Goal: Information Seeking & Learning: Learn about a topic

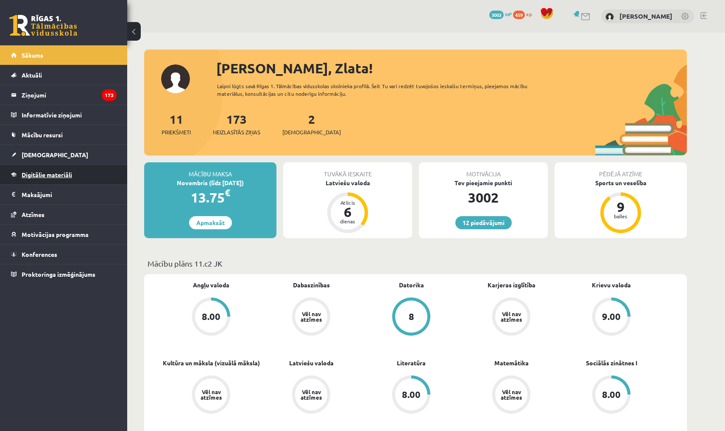
click at [73, 175] on link "Digitālie materiāli" at bounding box center [64, 174] width 106 height 19
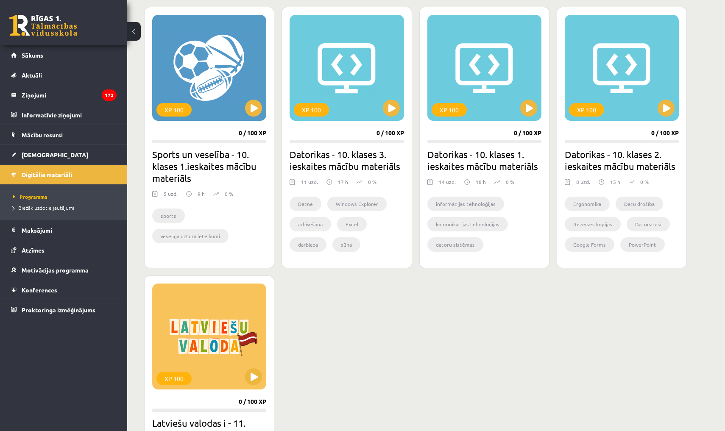
scroll to position [518, 0]
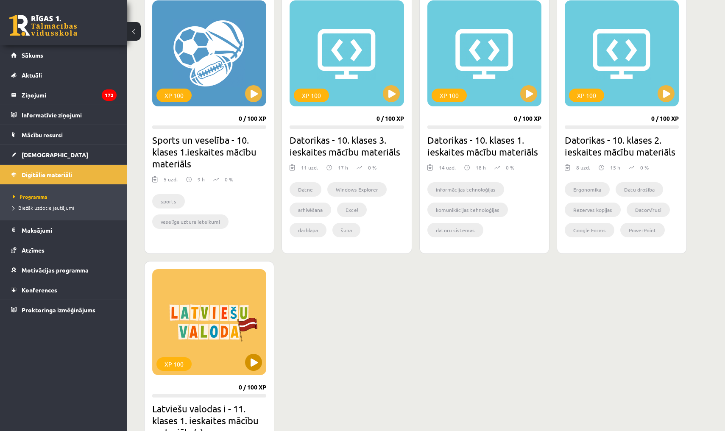
click at [247, 361] on button at bounding box center [253, 362] width 17 height 17
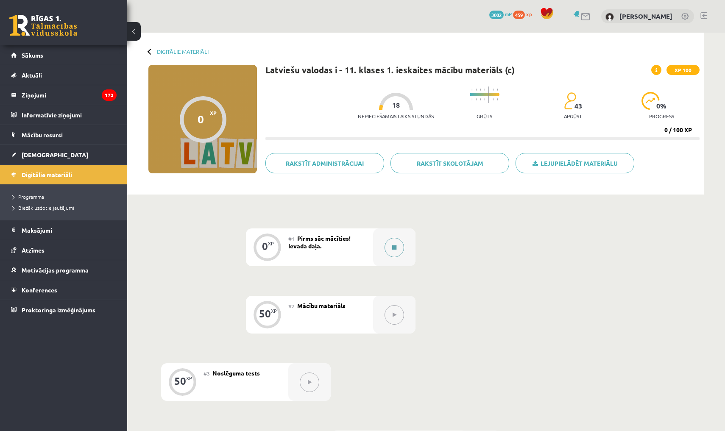
click at [390, 252] on button at bounding box center [393, 247] width 19 height 19
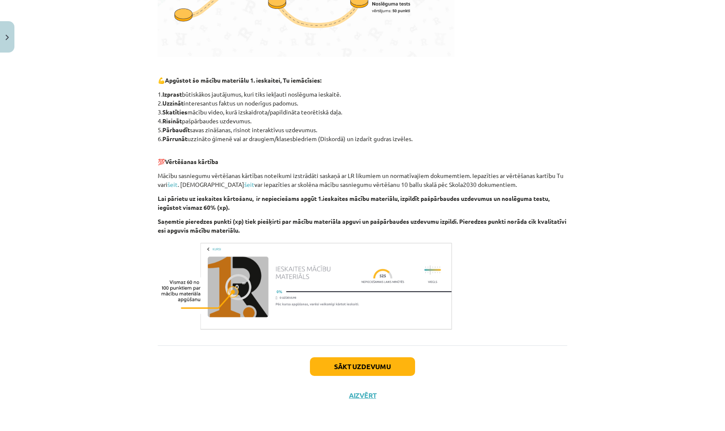
scroll to position [335, 0]
click at [343, 366] on button "Sākt uzdevumu" at bounding box center [362, 366] width 105 height 19
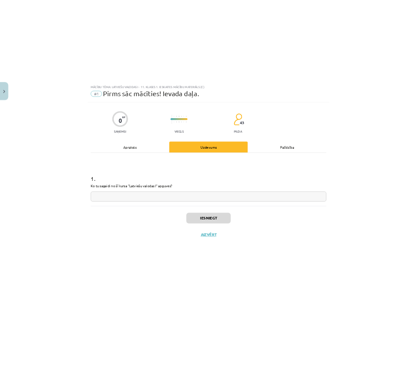
scroll to position [0, 0]
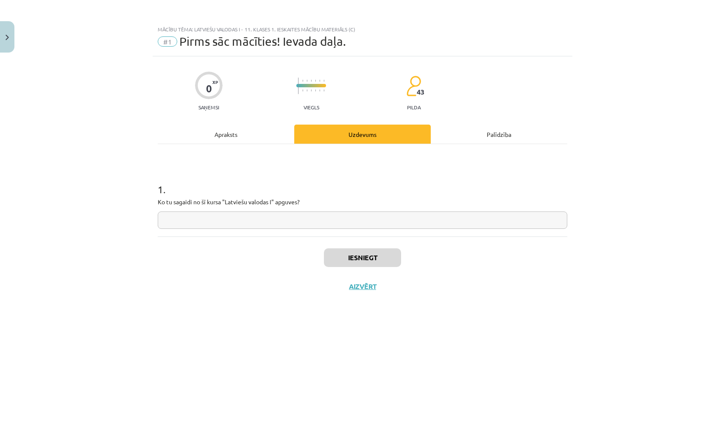
click at [304, 223] on input "text" at bounding box center [362, 220] width 409 height 17
click at [203, 220] on input "**********" at bounding box center [362, 220] width 409 height 17
click at [203, 223] on input "**********" at bounding box center [362, 220] width 409 height 17
click at [234, 222] on input "**********" at bounding box center [362, 220] width 409 height 17
type input "**********"
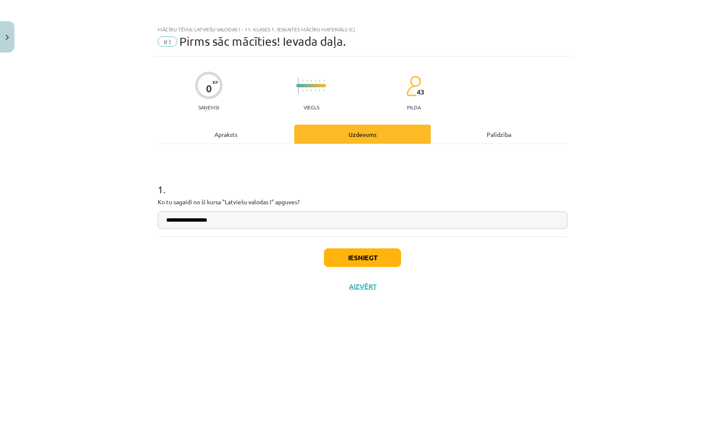
click at [343, 253] on button "Iesniegt" at bounding box center [362, 257] width 77 height 19
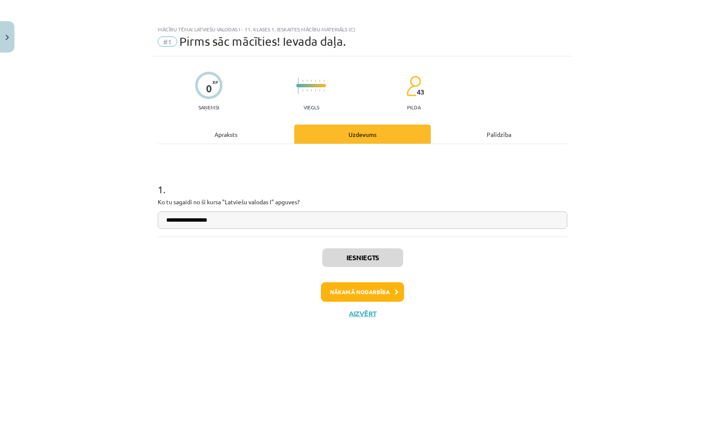
click at [351, 292] on button "Nākamā nodarbība" at bounding box center [362, 291] width 83 height 19
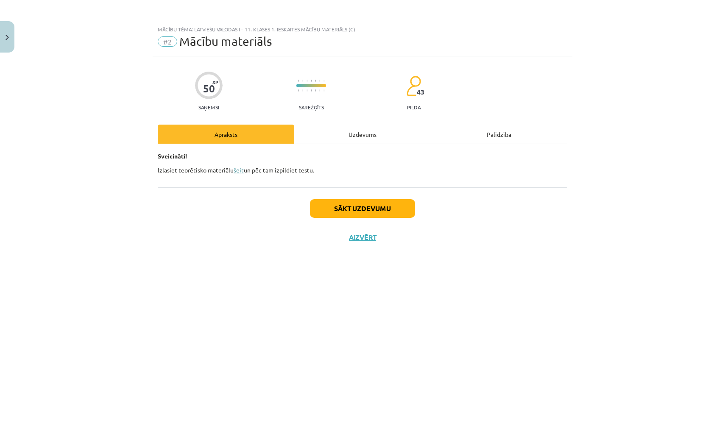
click at [238, 172] on link "šeit" at bounding box center [239, 170] width 10 height 8
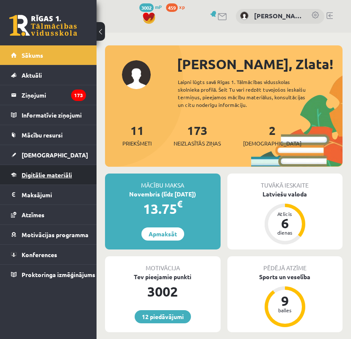
click at [41, 172] on span "Digitālie materiāli" at bounding box center [47, 175] width 50 height 8
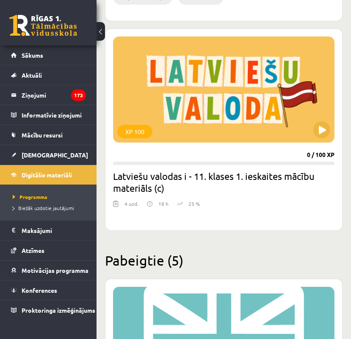
scroll to position [2128, 0]
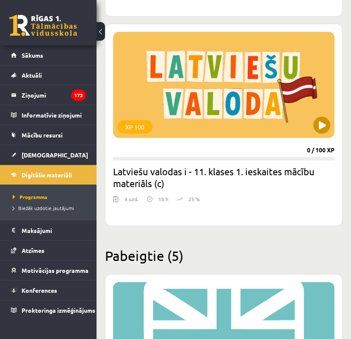
click at [328, 128] on button at bounding box center [322, 125] width 17 height 17
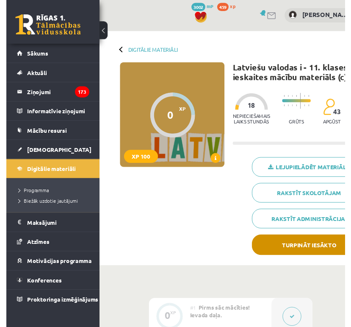
scroll to position [2, 0]
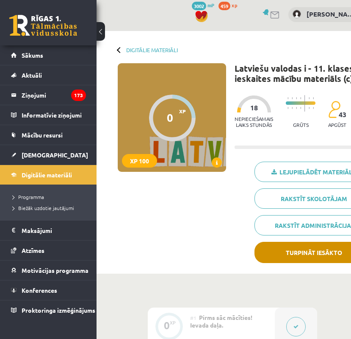
click at [304, 253] on button "Turpināt iesākto" at bounding box center [314, 252] width 119 height 21
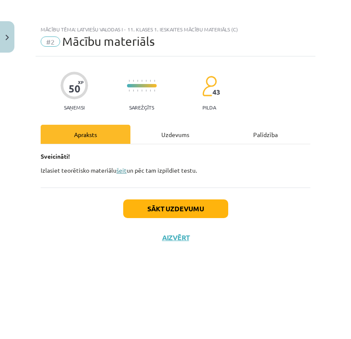
click at [121, 170] on link "šeit" at bounding box center [122, 170] width 10 height 8
